Goal: Transaction & Acquisition: Purchase product/service

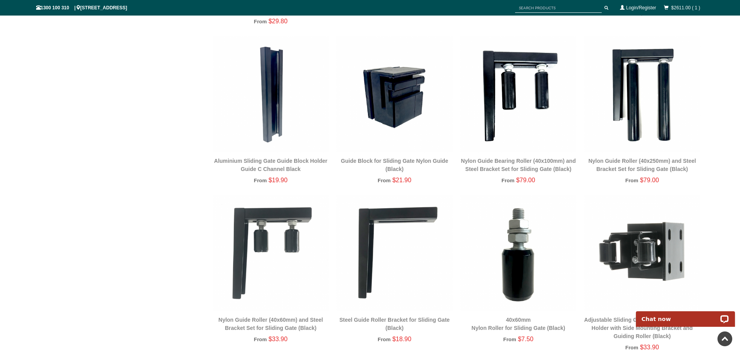
scroll to position [1029, 0]
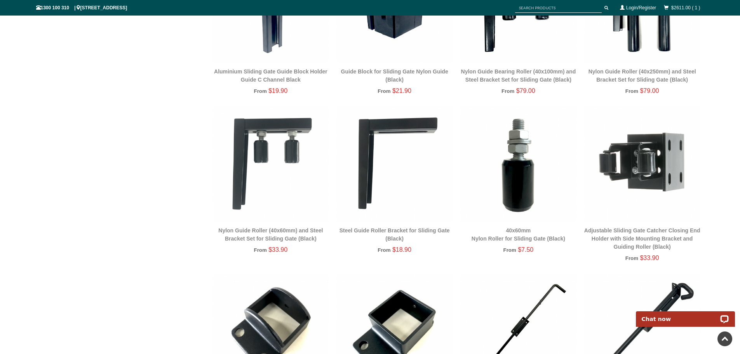
click at [668, 171] on img at bounding box center [642, 164] width 116 height 116
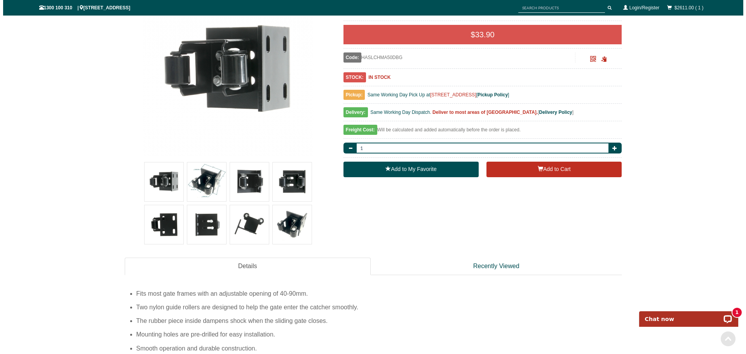
scroll to position [175, 0]
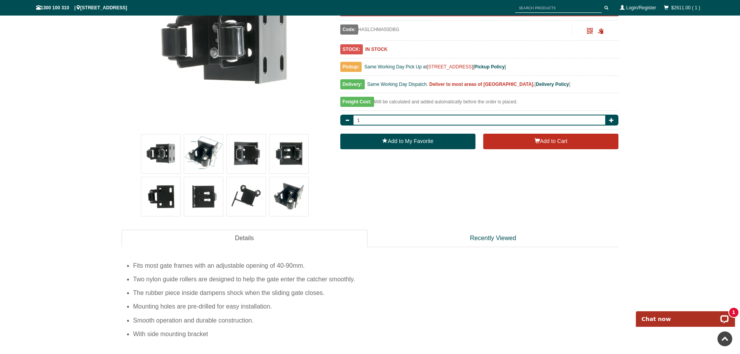
click at [205, 160] on img at bounding box center [203, 153] width 39 height 39
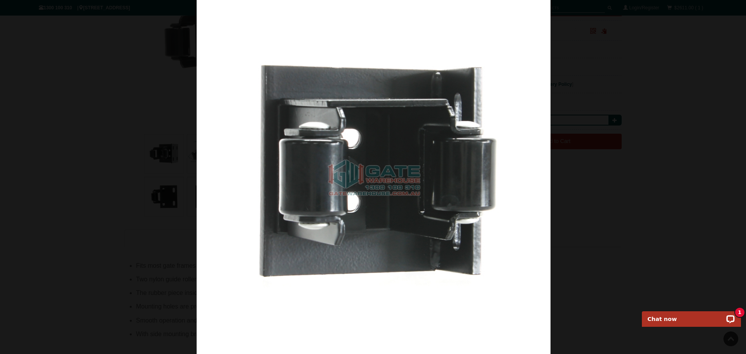
click at [451, 186] on img at bounding box center [374, 177] width 354 height 354
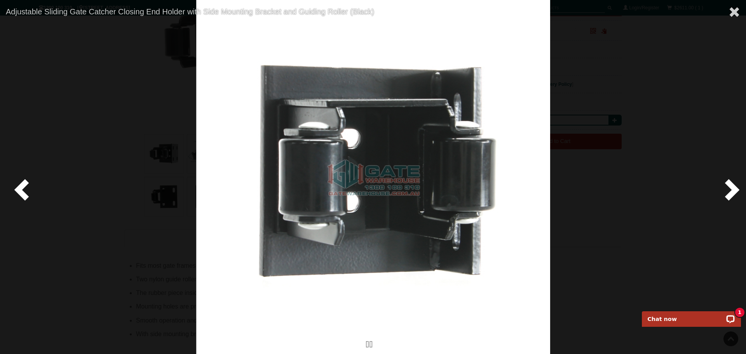
click at [17, 184] on span at bounding box center [23, 188] width 23 height 23
